Goal: Check status: Check status

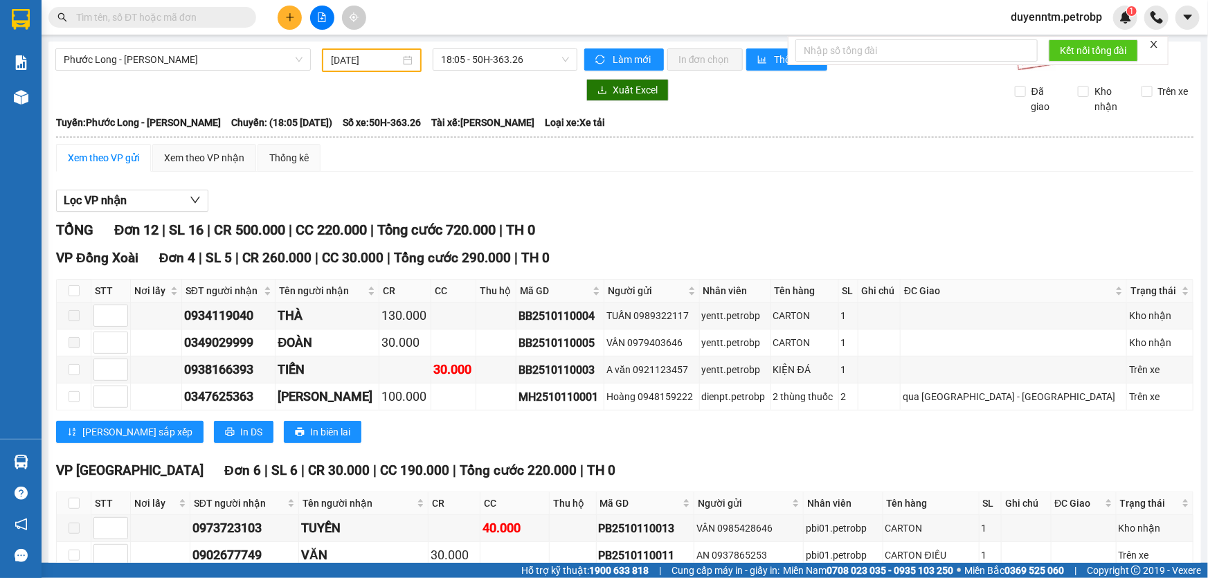
paste input "BT2510110067"
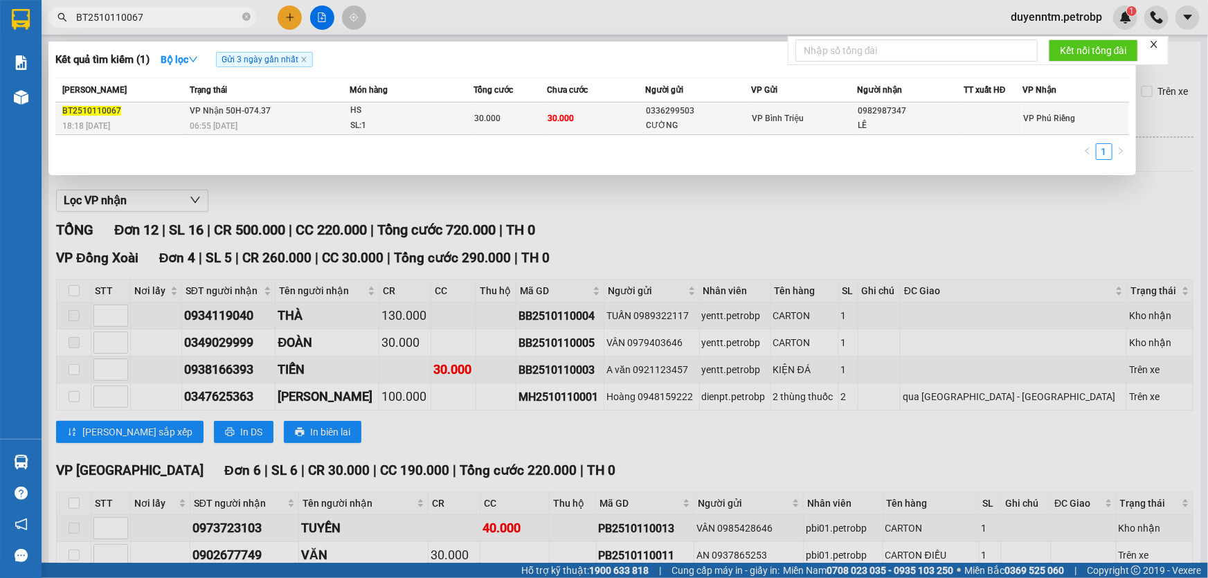
type input "BT2510110067"
click at [180, 121] on div "18:18 [DATE]" at bounding box center [123, 125] width 123 height 15
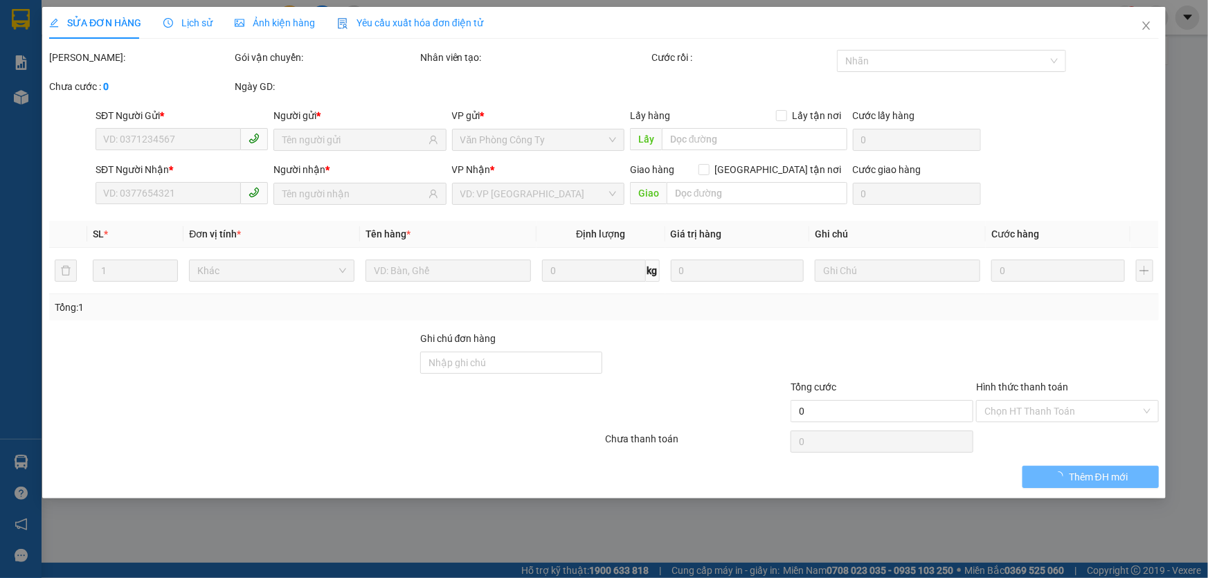
type input "0336299503"
type input "CƯỜNG"
type input "0982987347"
type input "LÊ"
type input "30.000"
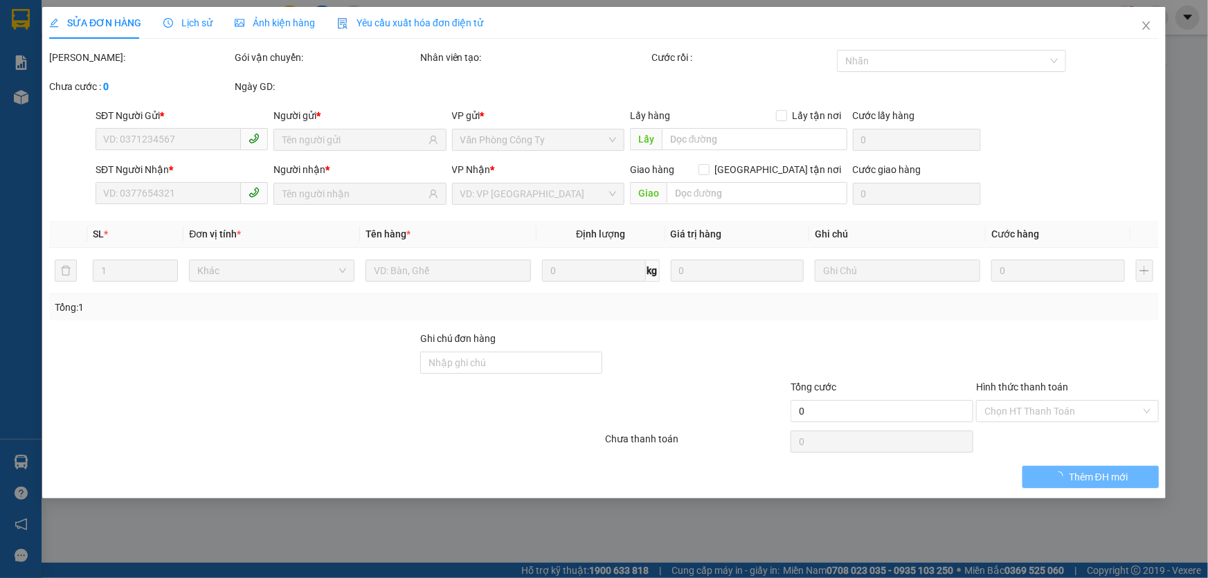
type input "30.000"
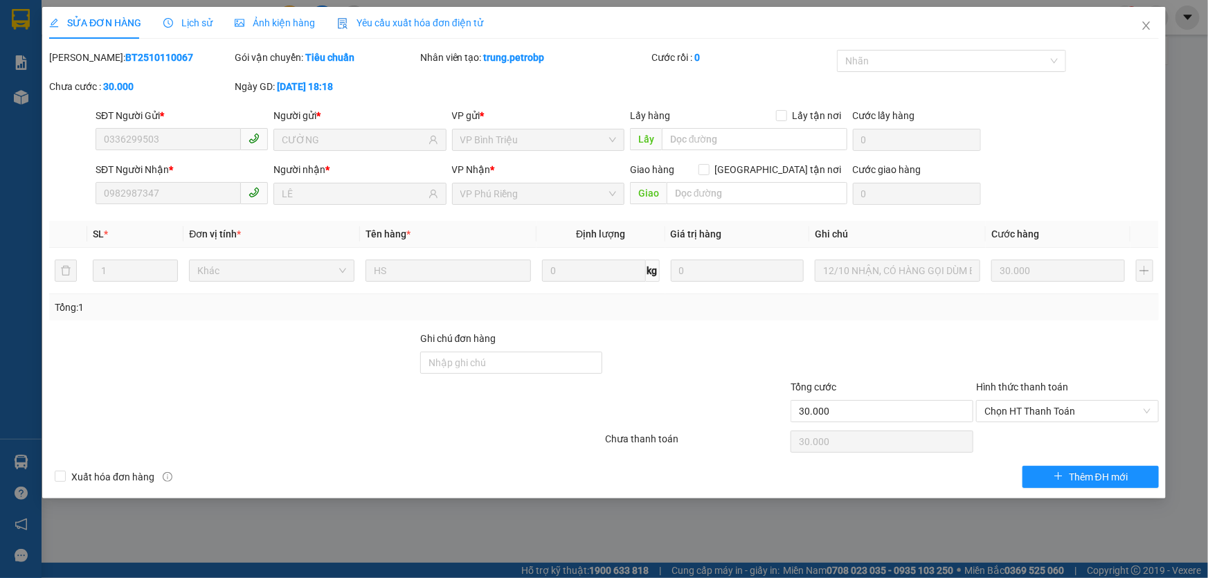
click at [201, 20] on span "Lịch sử" at bounding box center [187, 22] width 49 height 11
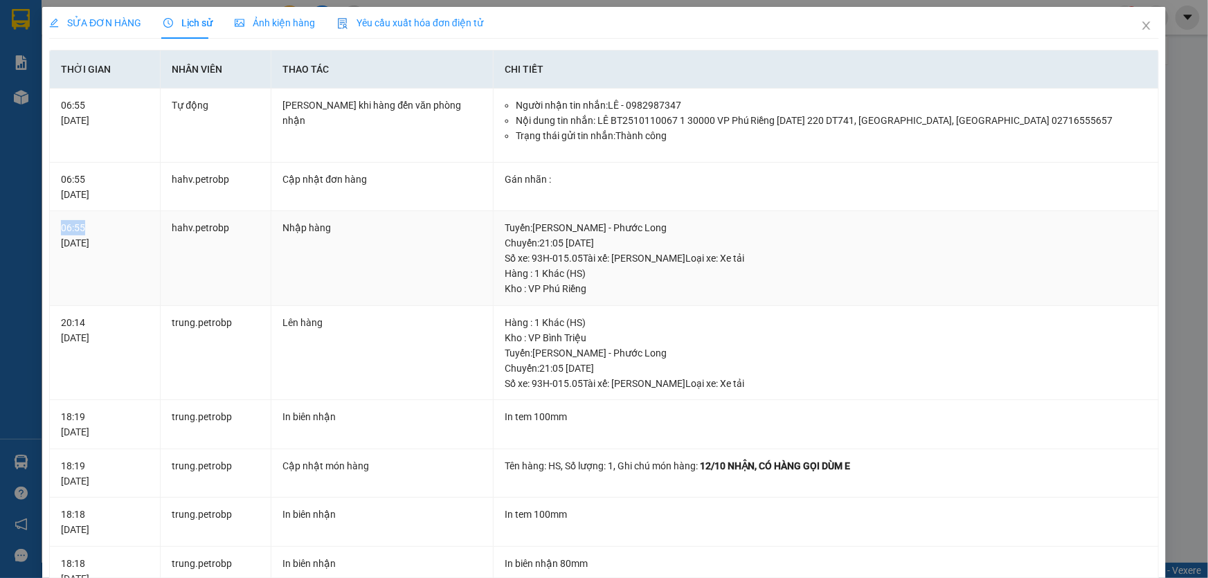
drag, startPoint x: 82, startPoint y: 224, endPoint x: 62, endPoint y: 228, distance: 21.3
click at [62, 228] on div "06:55 [DATE]" at bounding box center [105, 235] width 88 height 30
copy div "06:55"
click at [1141, 26] on icon "close" at bounding box center [1146, 25] width 11 height 11
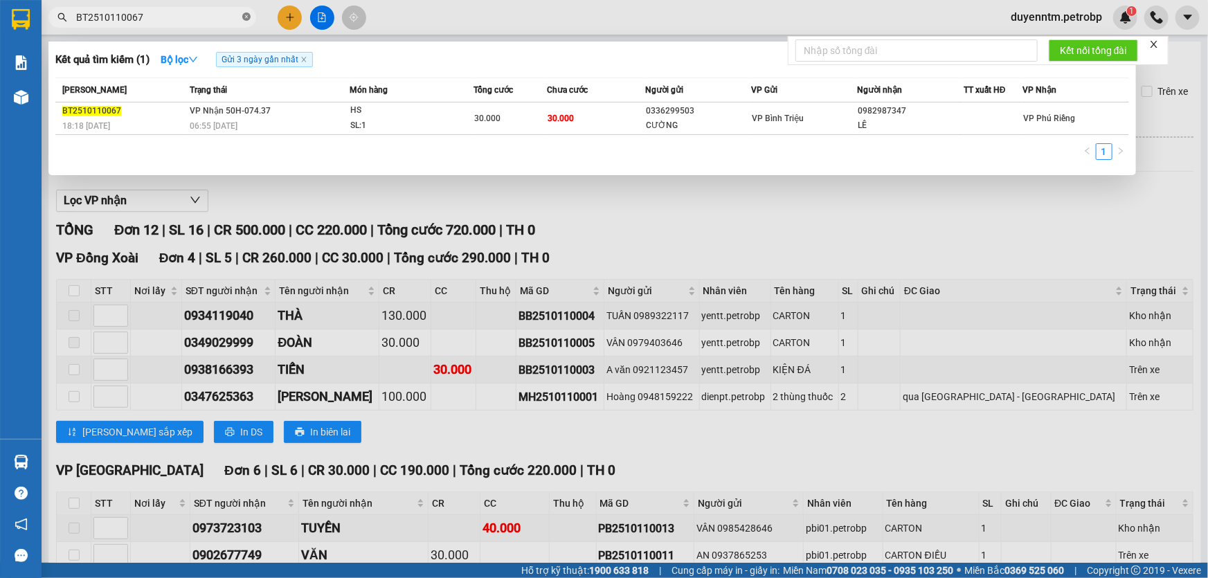
click at [247, 14] on icon "close-circle" at bounding box center [246, 16] width 8 height 8
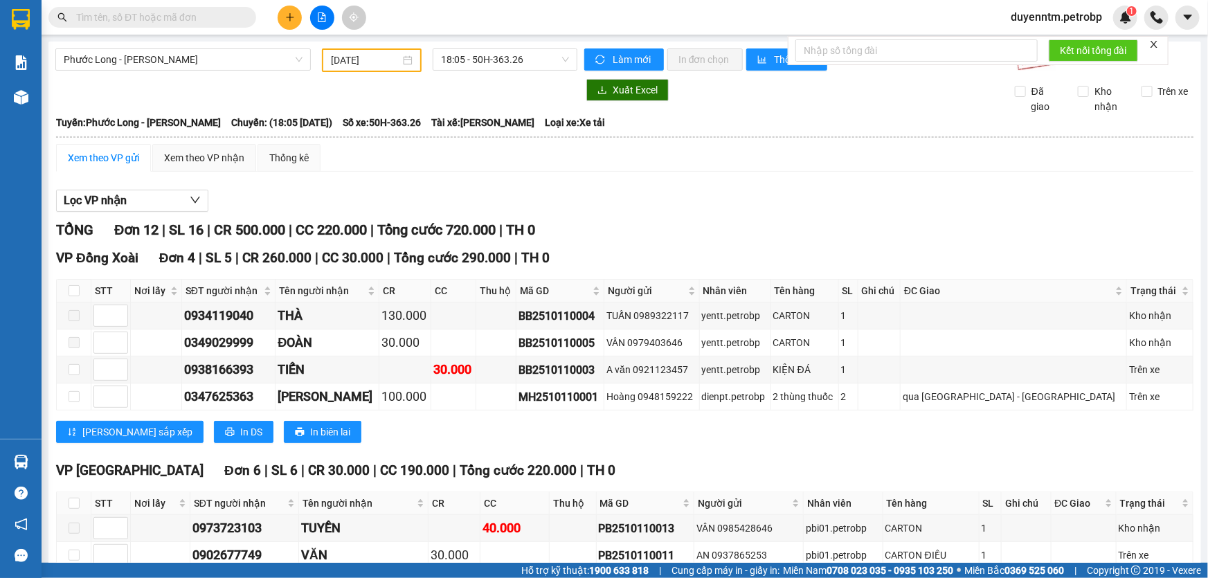
click at [200, 17] on input "text" at bounding box center [157, 17] width 163 height 15
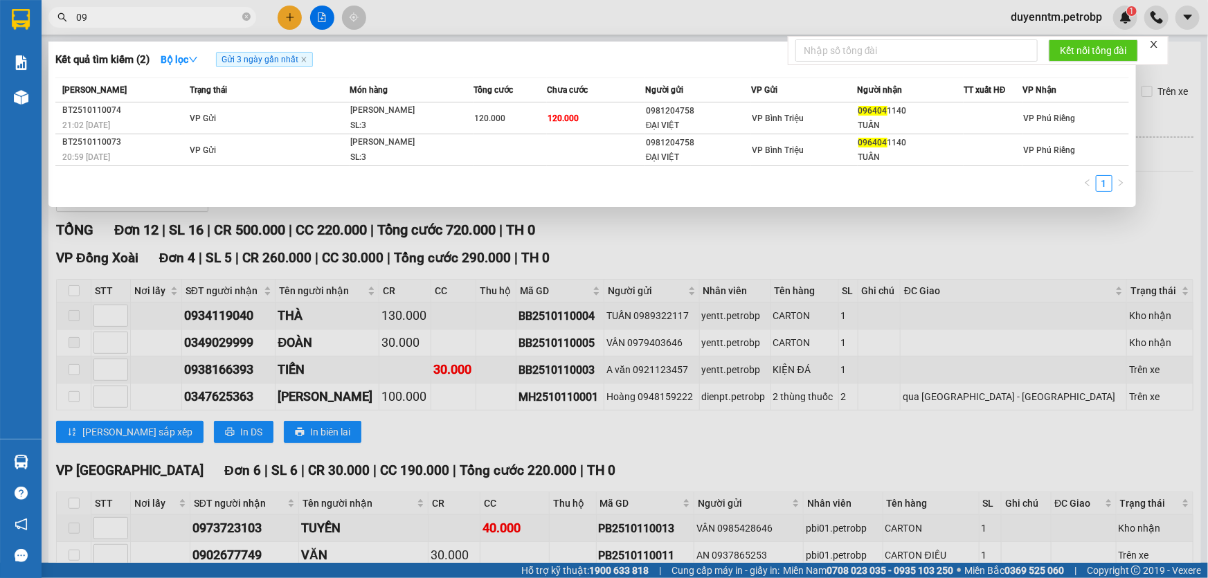
type input "0"
type input "0981204758"
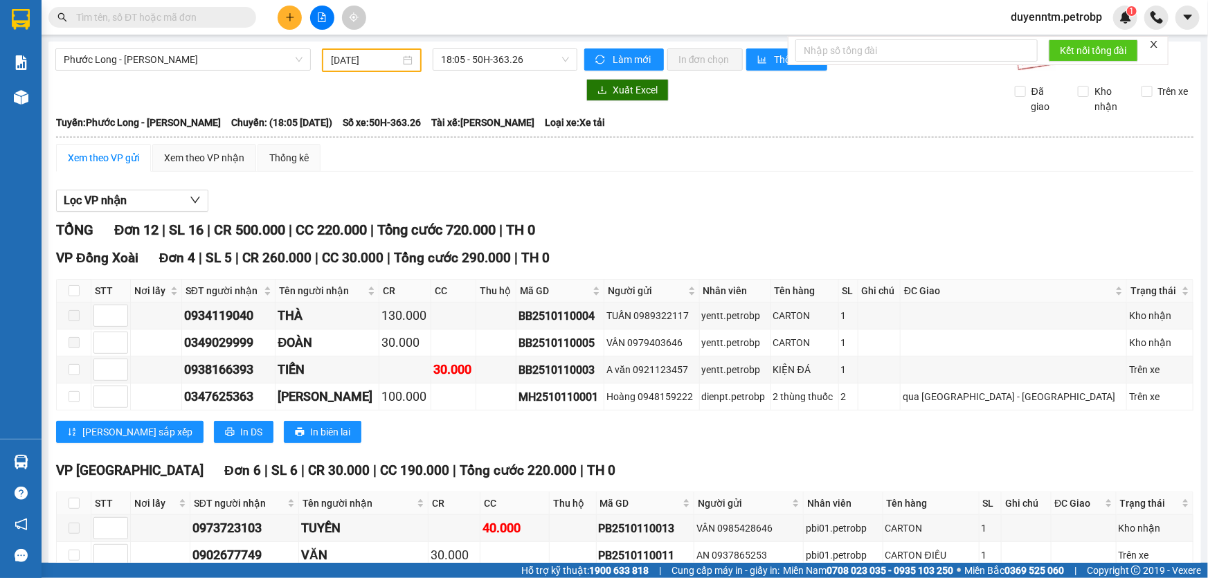
click at [175, 15] on input "text" at bounding box center [157, 17] width 163 height 15
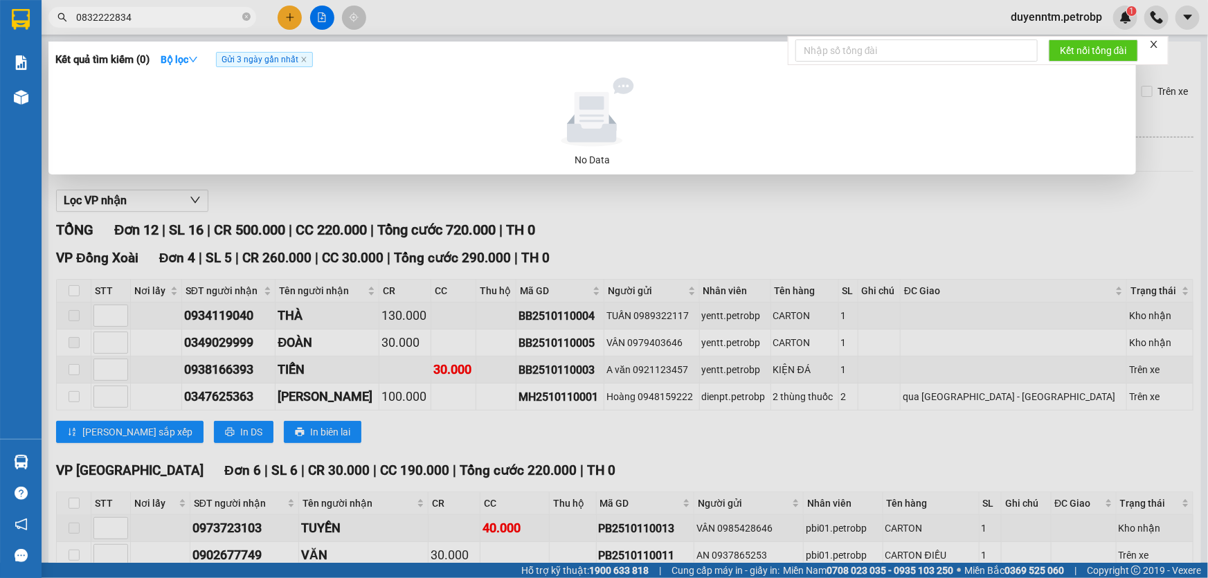
click at [316, 15] on div at bounding box center [604, 289] width 1208 height 578
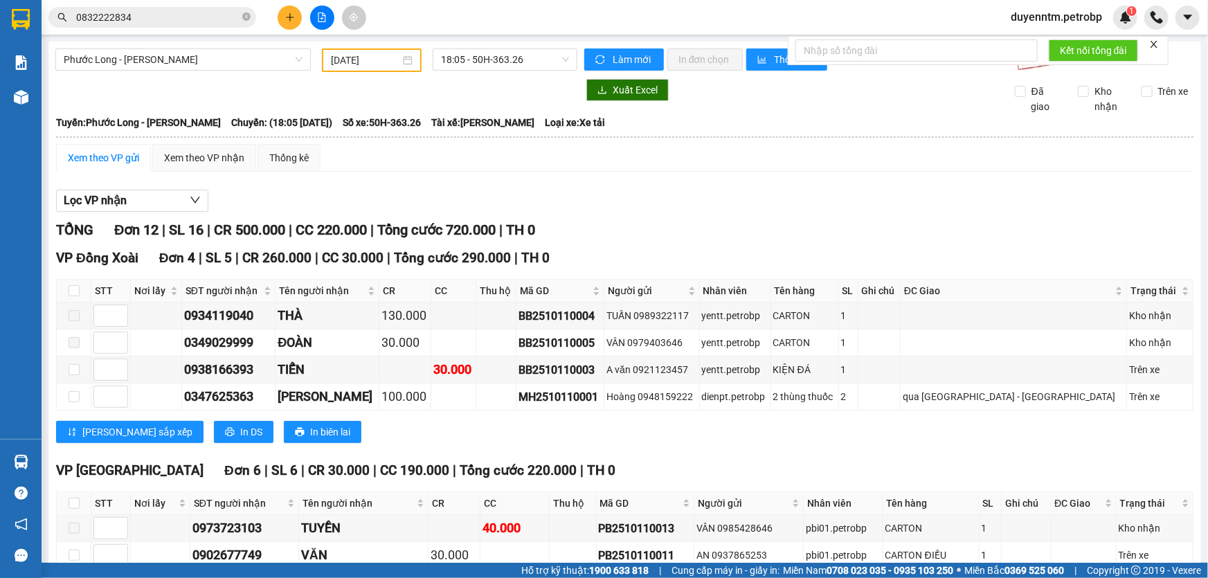
click at [195, 11] on input "0832222834" at bounding box center [157, 17] width 163 height 15
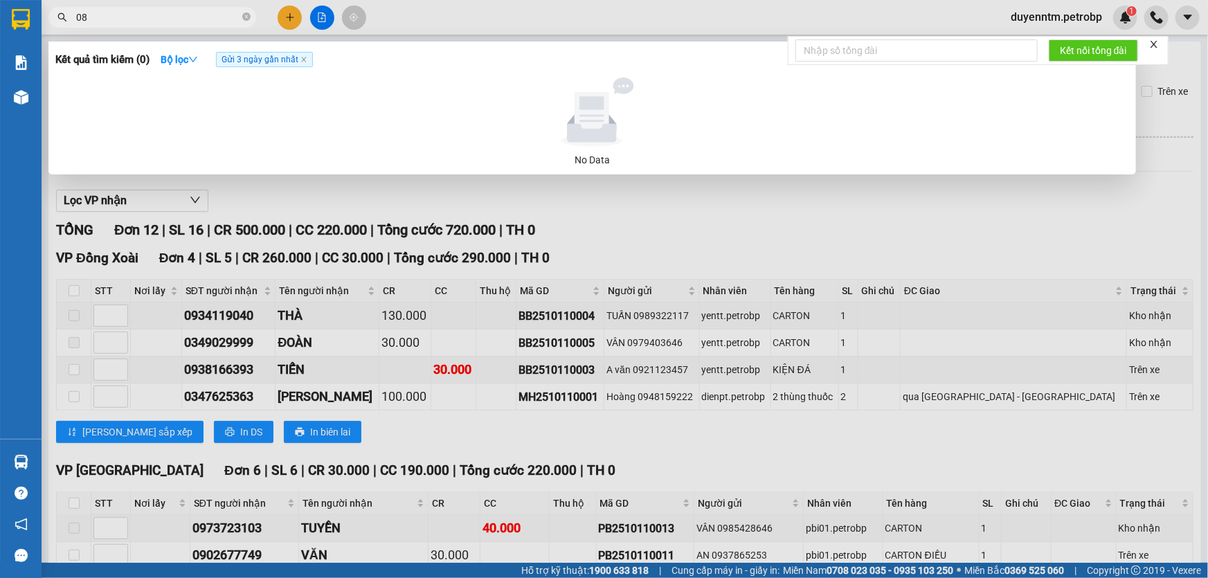
type input "0"
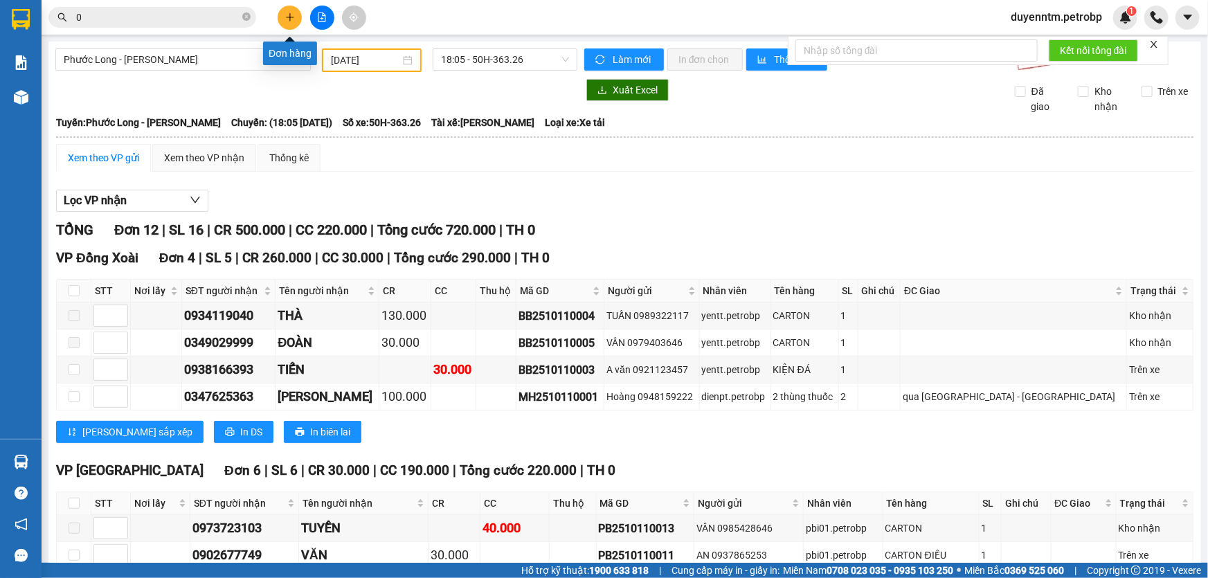
type input "0"
click at [285, 20] on icon "plus" at bounding box center [290, 17] width 10 height 10
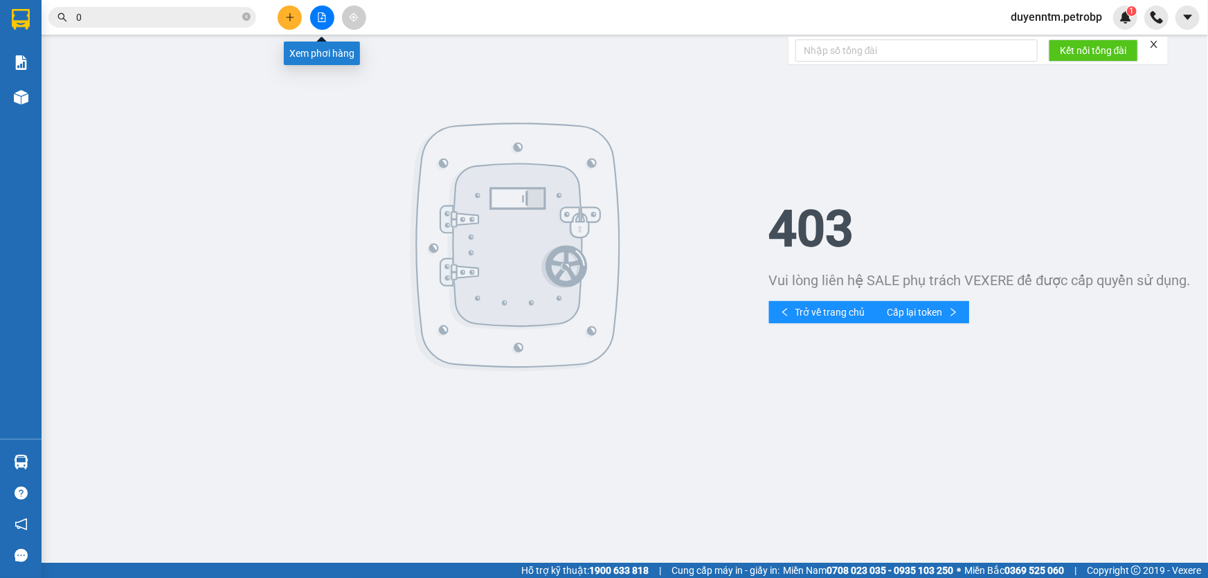
click at [317, 14] on icon "file-add" at bounding box center [322, 17] width 10 height 10
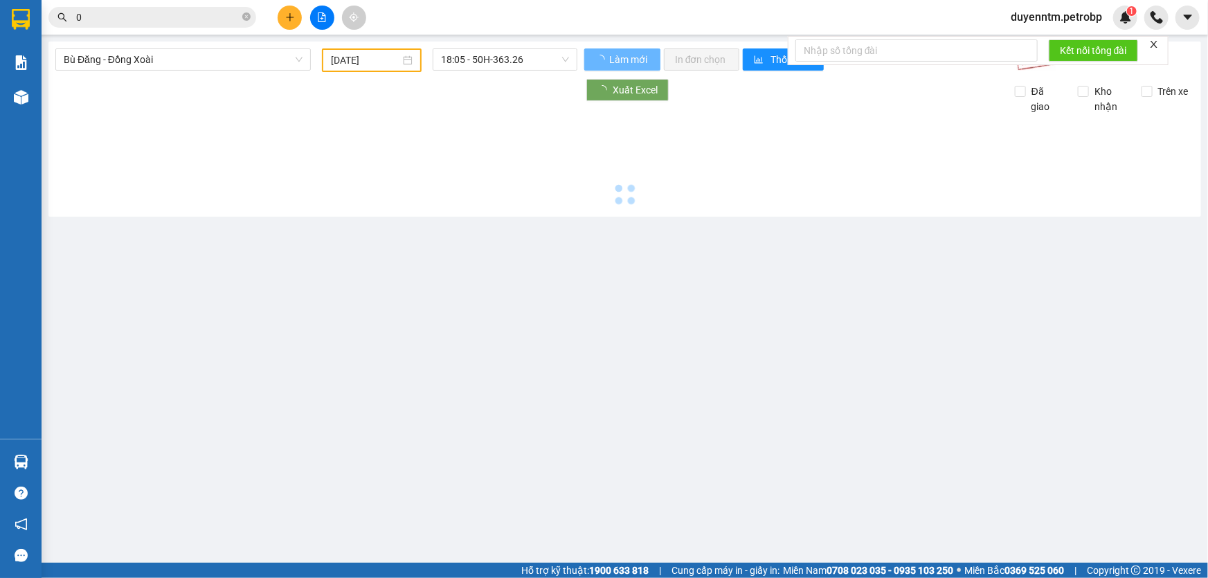
type input "[DATE]"
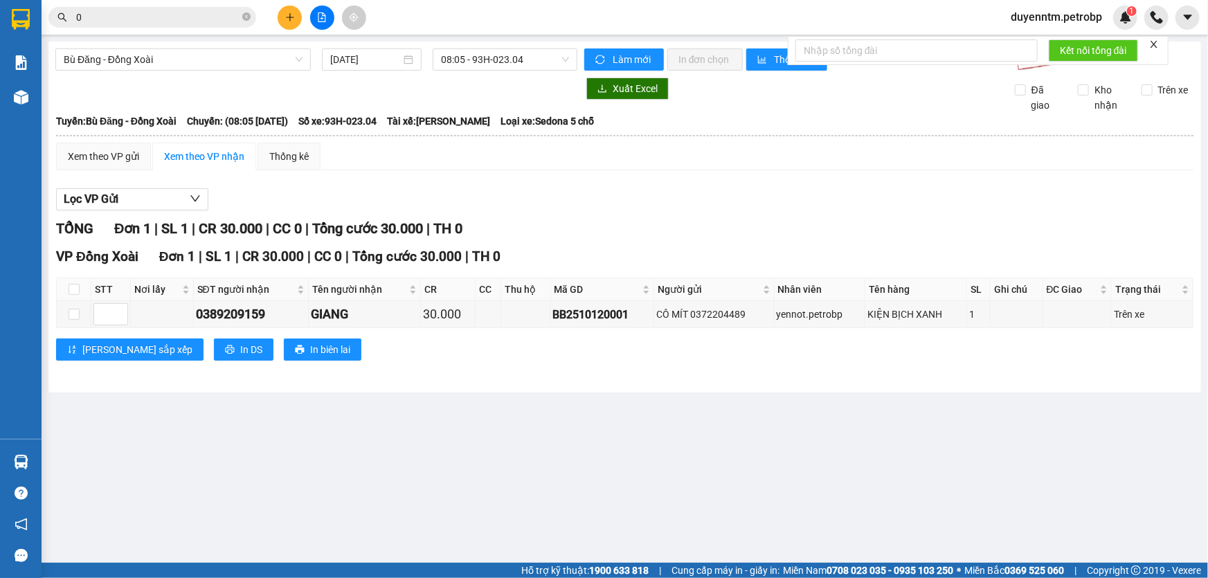
click at [190, 8] on span "0" at bounding box center [152, 17] width 208 height 21
click at [79, 156] on div "Xem theo VP gửi" at bounding box center [103, 156] width 71 height 15
click at [155, 8] on span "0" at bounding box center [152, 17] width 208 height 21
click at [111, 19] on input "0" at bounding box center [157, 17] width 163 height 15
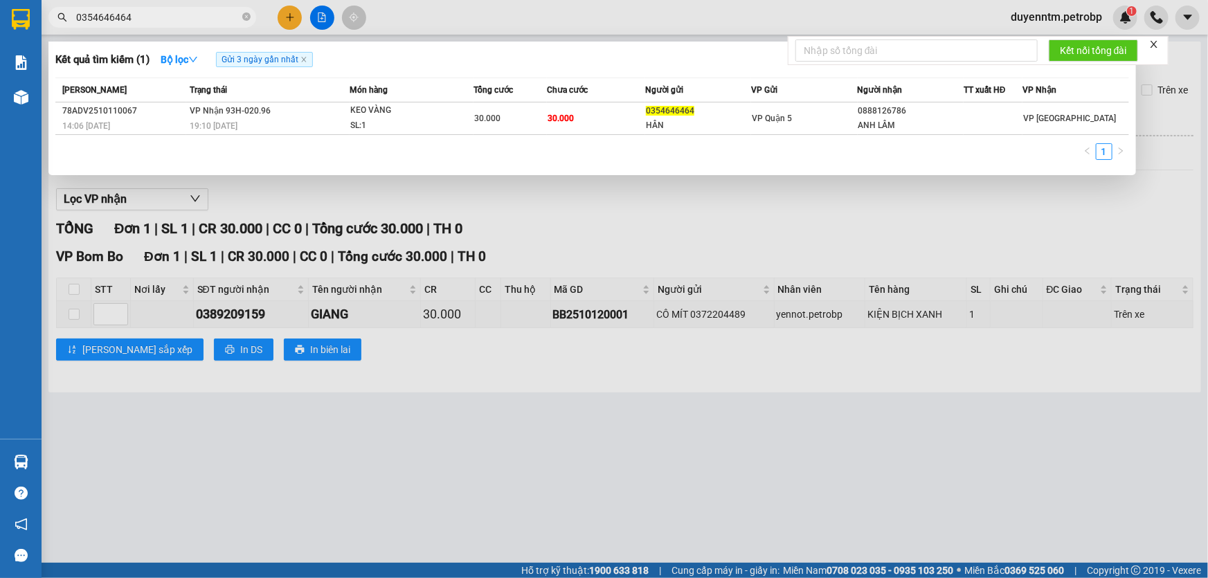
type input "0354646464"
